Goal: Information Seeking & Learning: Learn about a topic

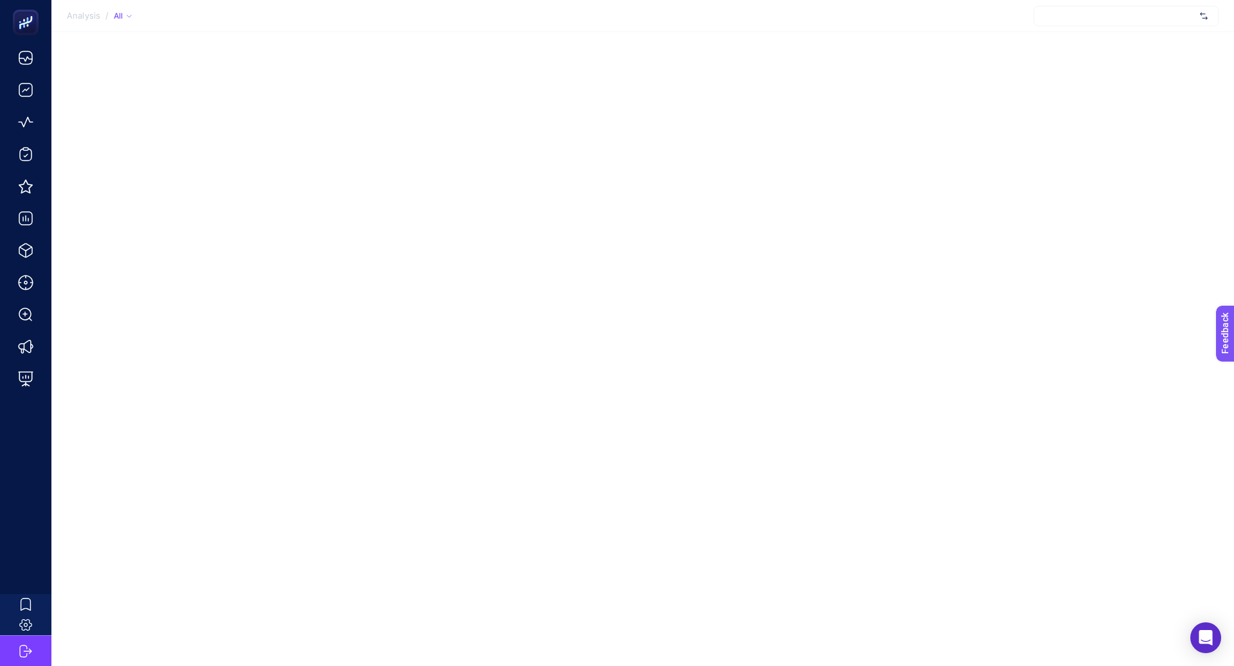
click at [1118, 21] on div at bounding box center [1125, 16] width 185 height 21
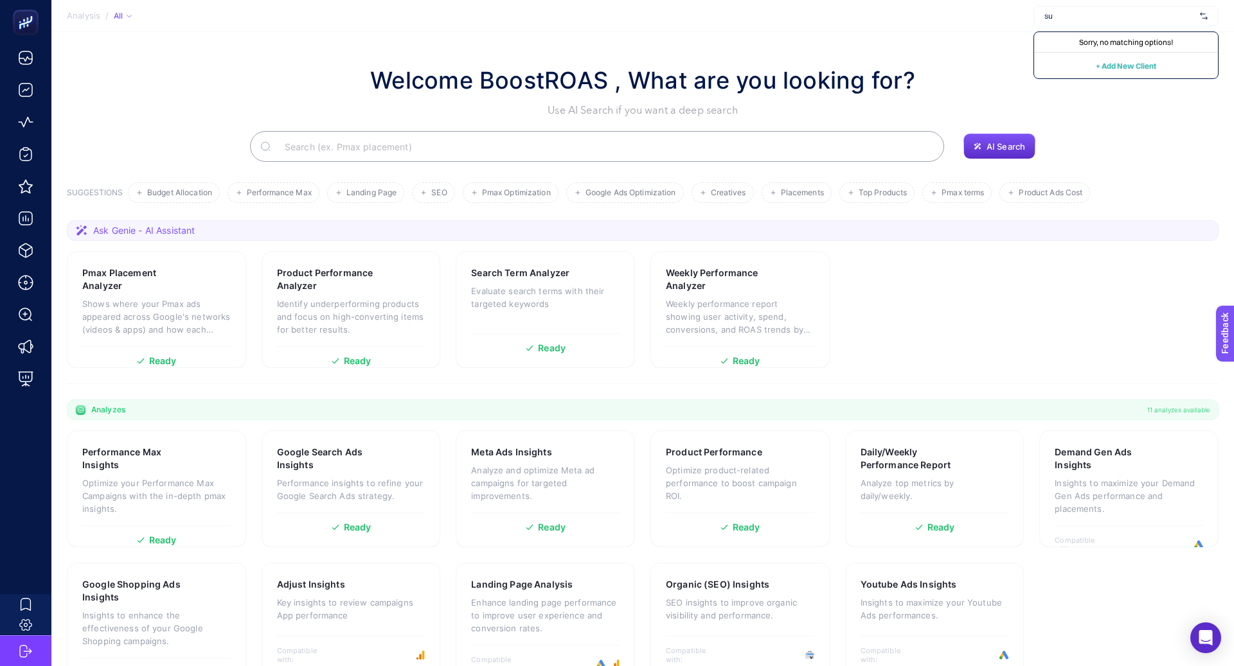
type input "s"
type input "a"
type input "r"
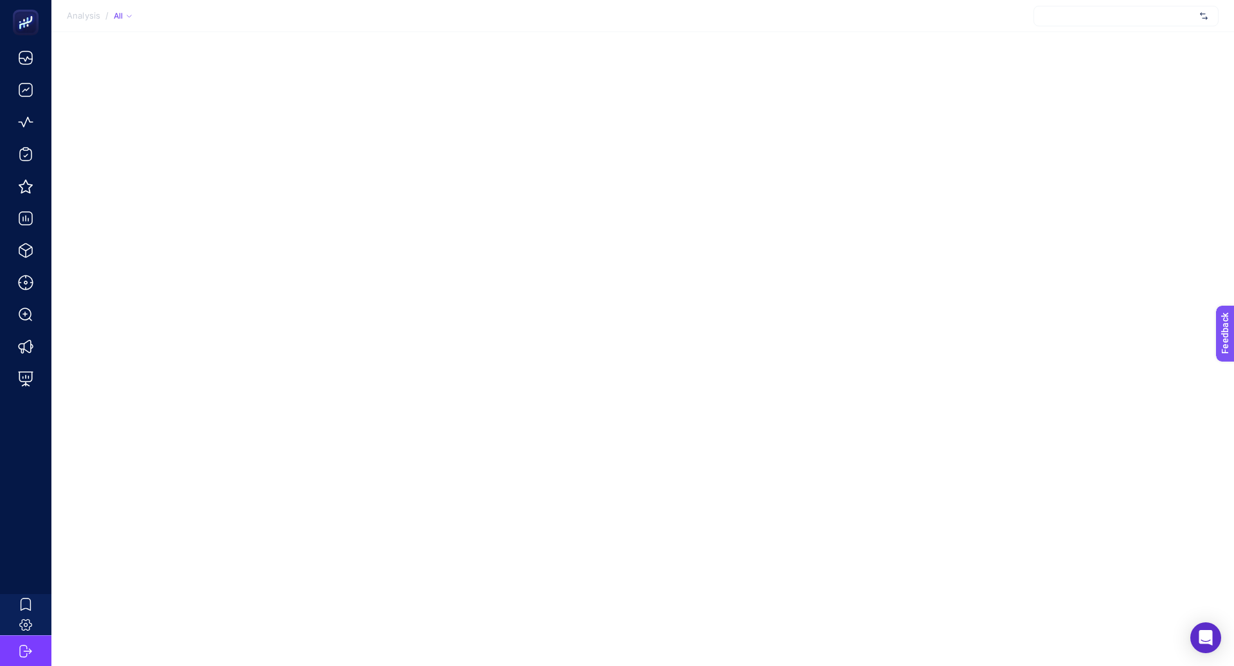
click at [1133, 14] on div at bounding box center [1125, 16] width 185 height 21
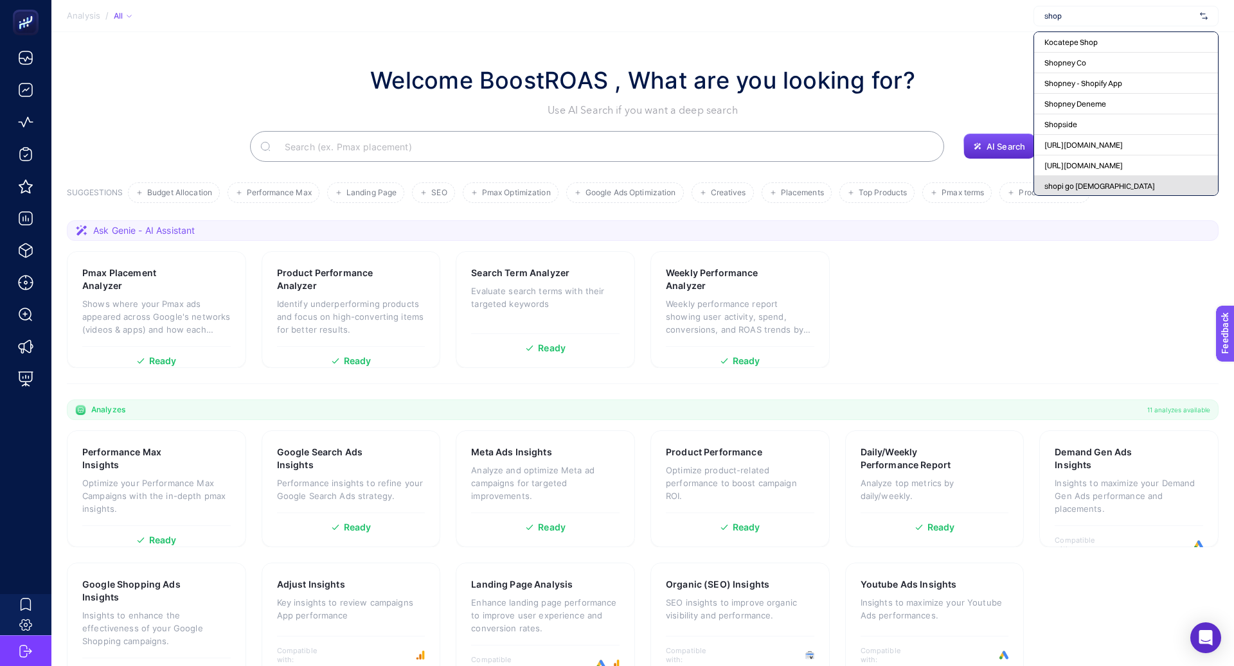
type input "shop"
click at [1072, 182] on span "shopi go [DEMOGRAPHIC_DATA]" at bounding box center [1099, 186] width 111 height 10
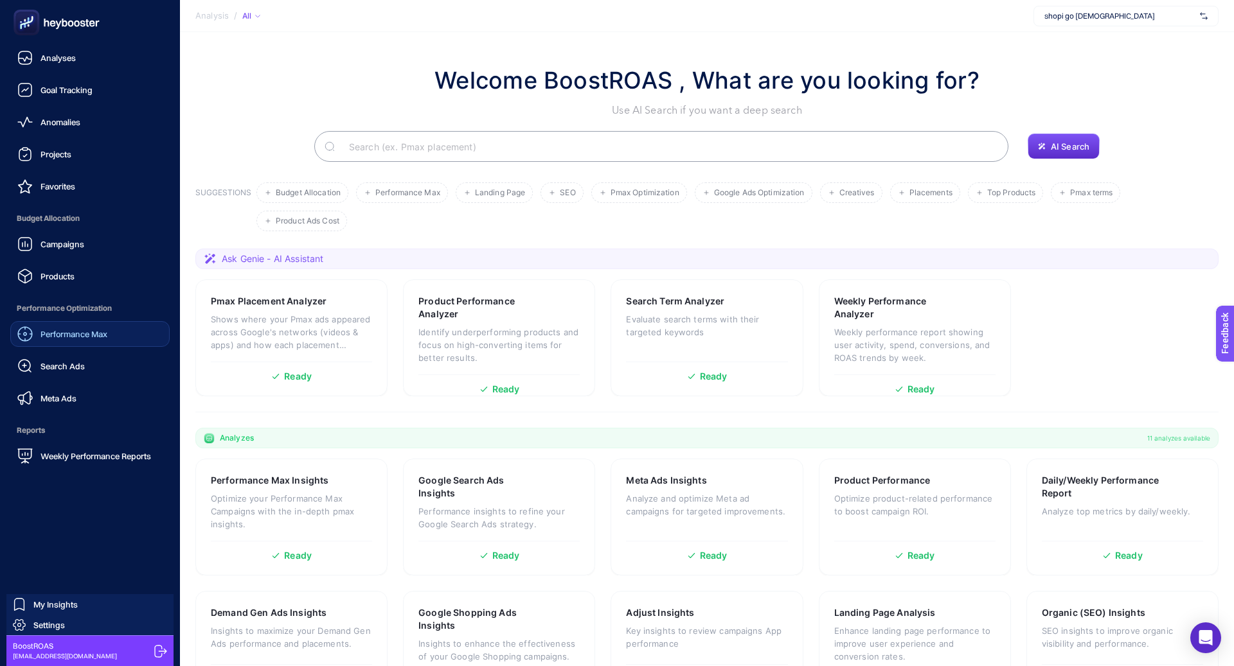
click at [75, 327] on div "Performance Max" at bounding box center [62, 333] width 90 height 15
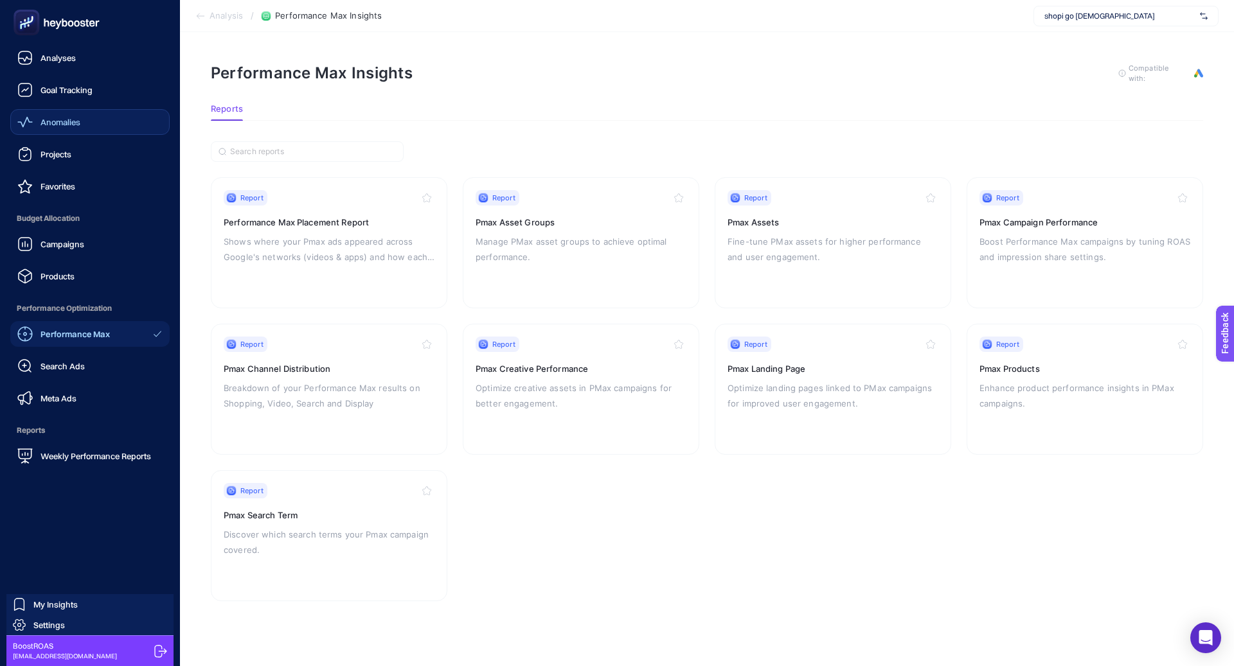
click at [90, 121] on link "Anomalies" at bounding box center [89, 122] width 159 height 26
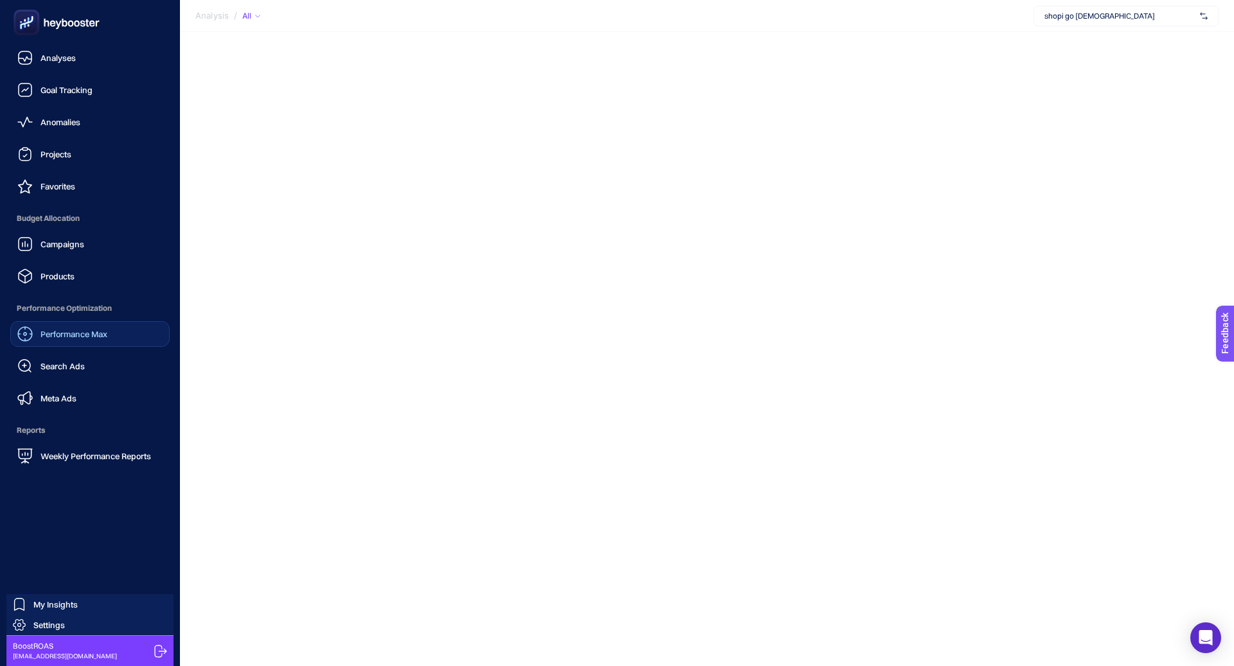
click at [33, 335] on div "Performance Max" at bounding box center [62, 333] width 90 height 15
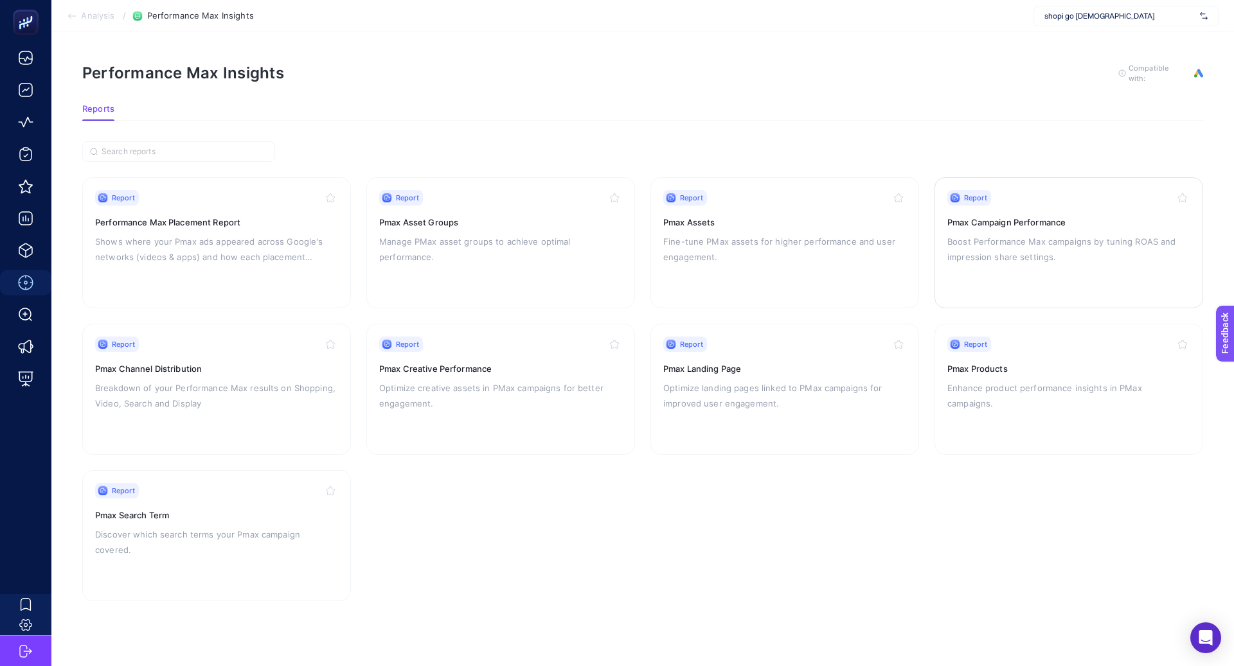
click at [1080, 226] on h3 "Pmax Campaign Performance" at bounding box center [1068, 222] width 243 height 13
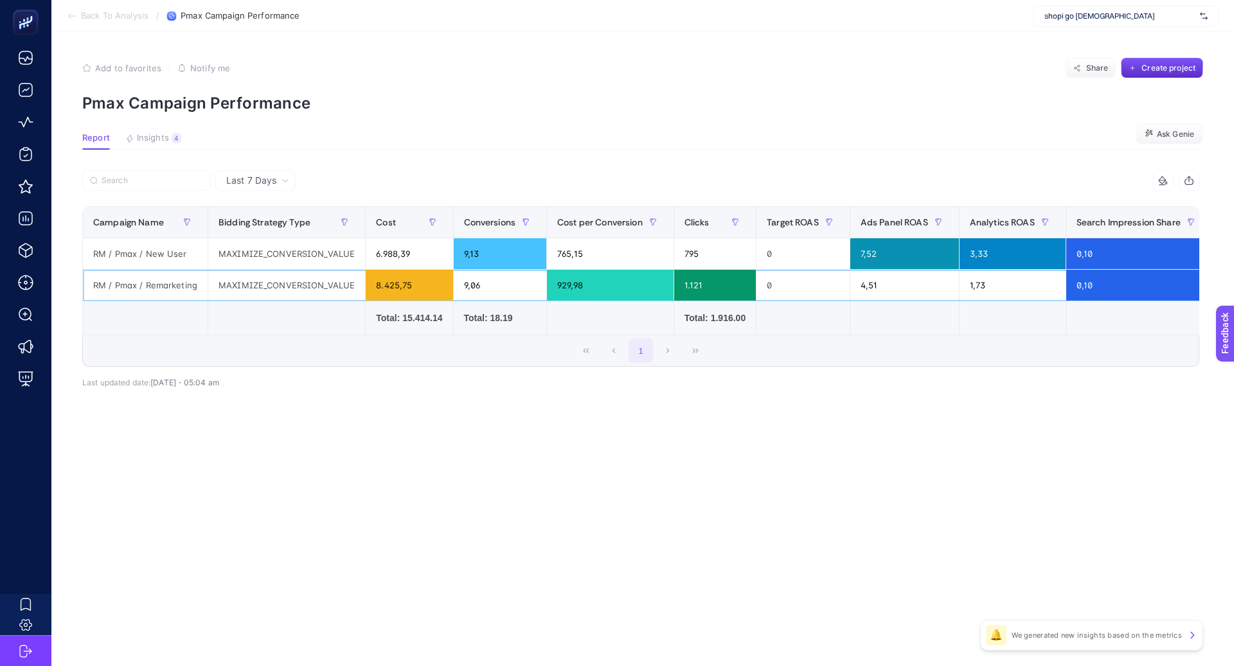
click at [172, 283] on div "RM / Pmax / Remarketing" at bounding box center [145, 285] width 125 height 31
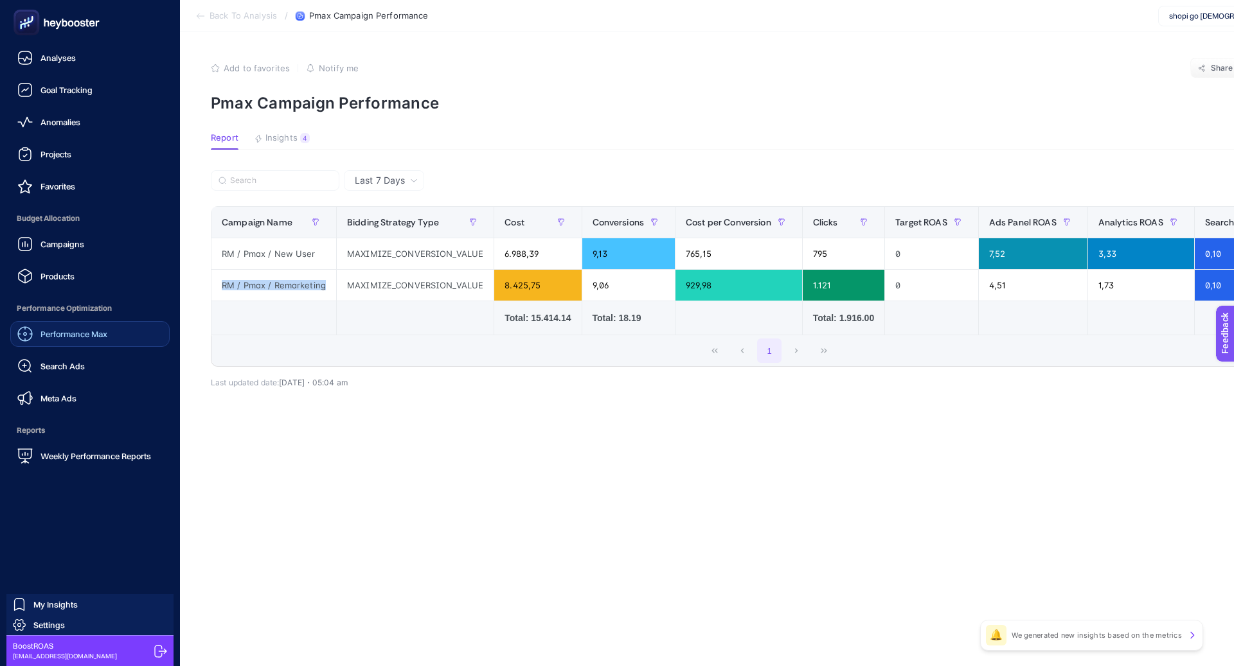
click at [57, 340] on div "Performance Max" at bounding box center [62, 333] width 90 height 15
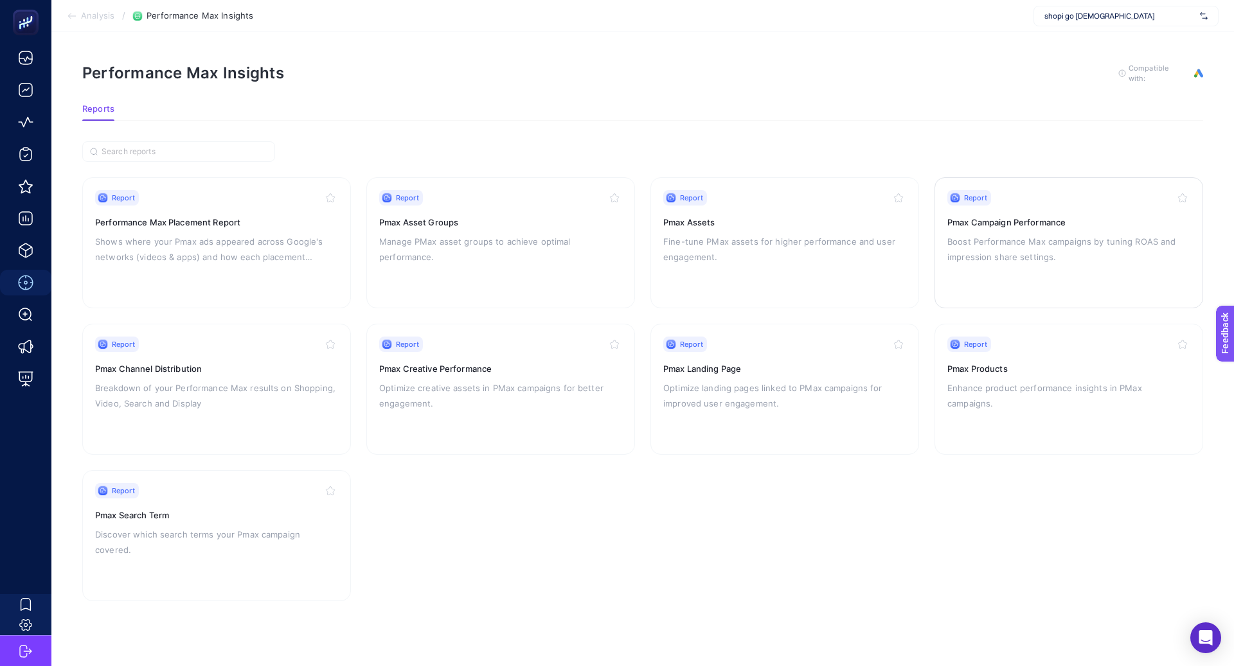
click at [995, 230] on div "Report Pmax Campaign Performance Boost Performance Max campaigns by tuning ROAS…" at bounding box center [1068, 242] width 243 height 105
